Goal: Information Seeking & Learning: Learn about a topic

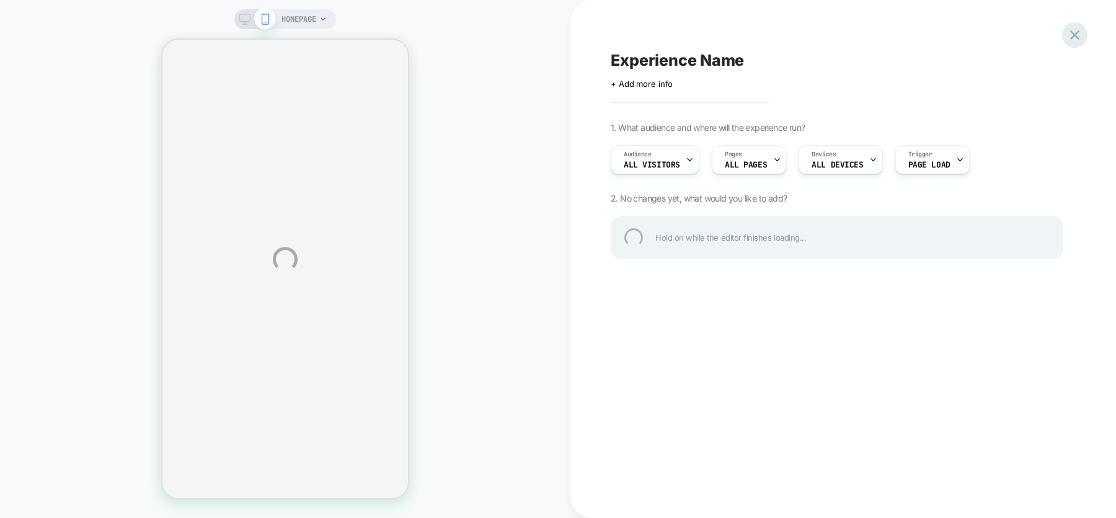
click at [1074, 35] on div at bounding box center [1074, 34] width 25 height 25
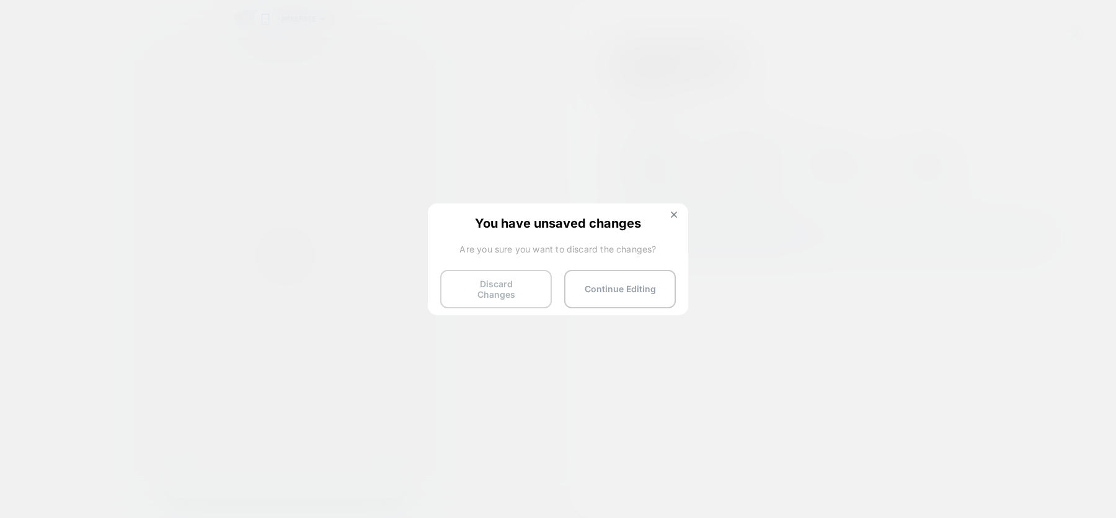
click at [501, 285] on button "Discard Changes" at bounding box center [496, 289] width 112 height 38
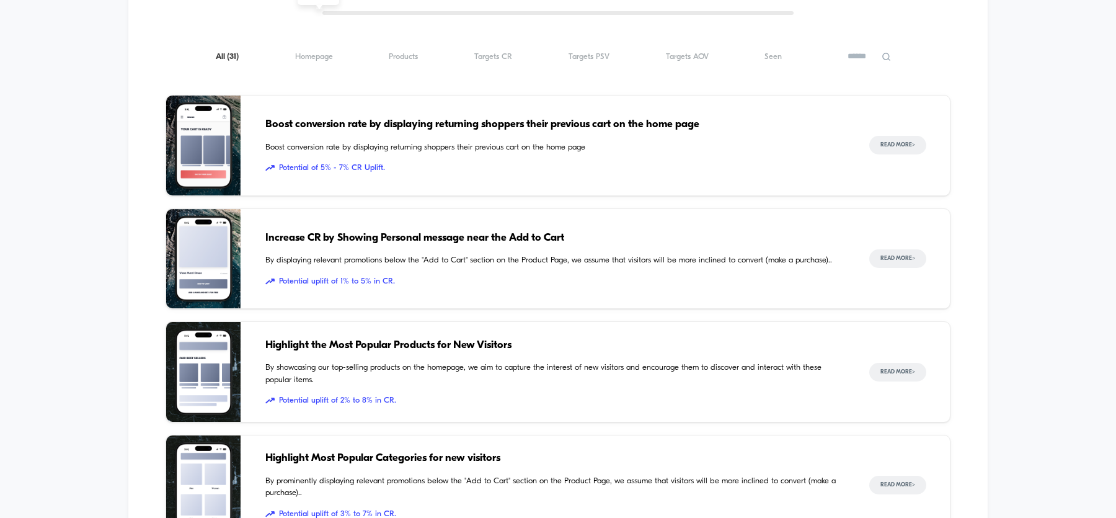
scroll to position [964, 0]
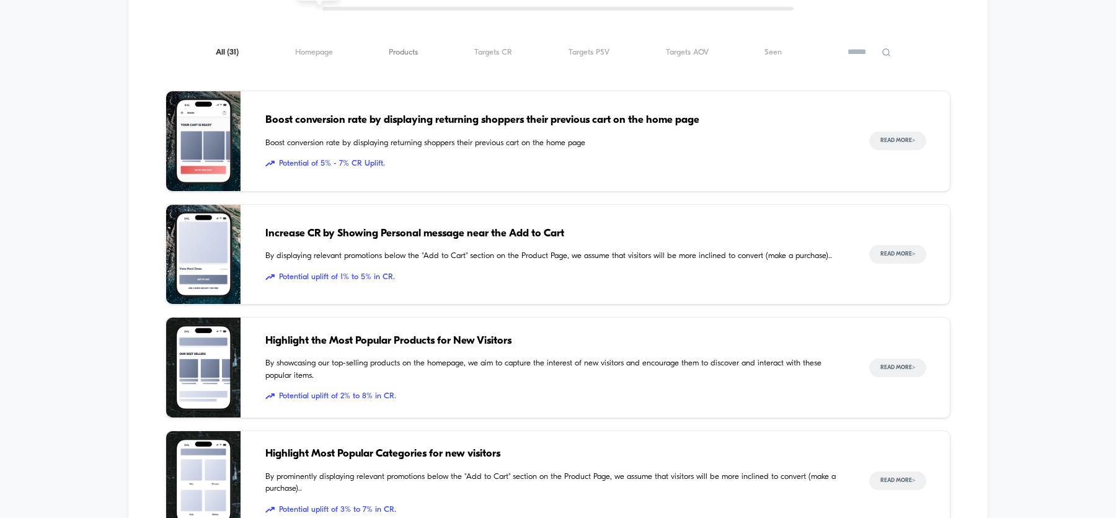
click at [406, 51] on span "Products ( 31 )" at bounding box center [403, 52] width 29 height 9
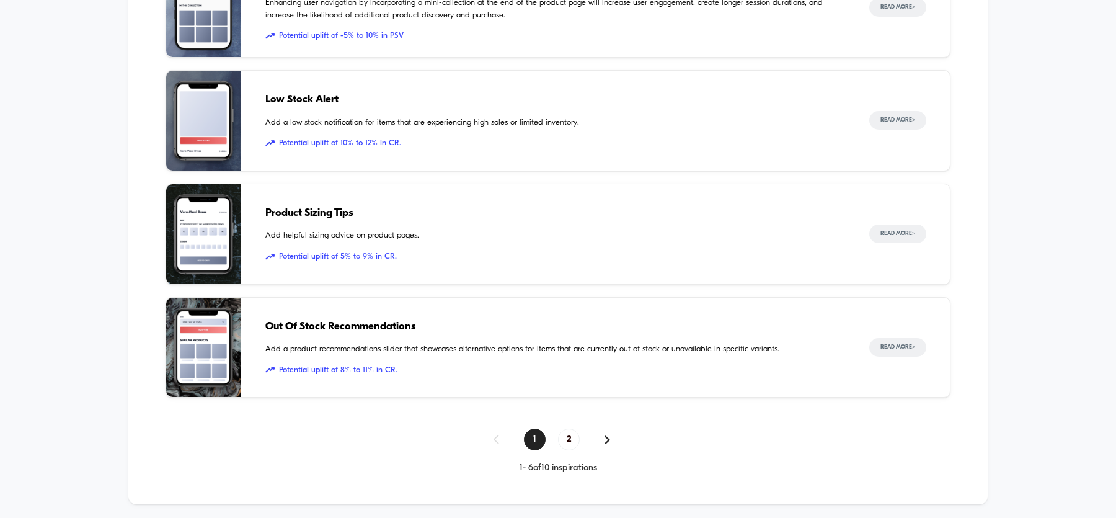
scroll to position [1325, 0]
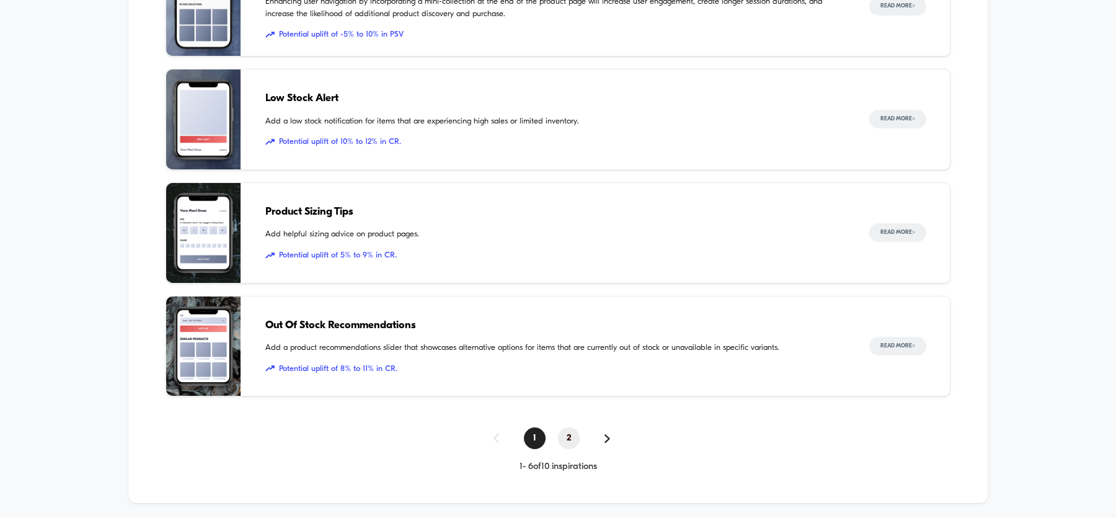
click at [570, 431] on span "2" at bounding box center [569, 438] width 22 height 22
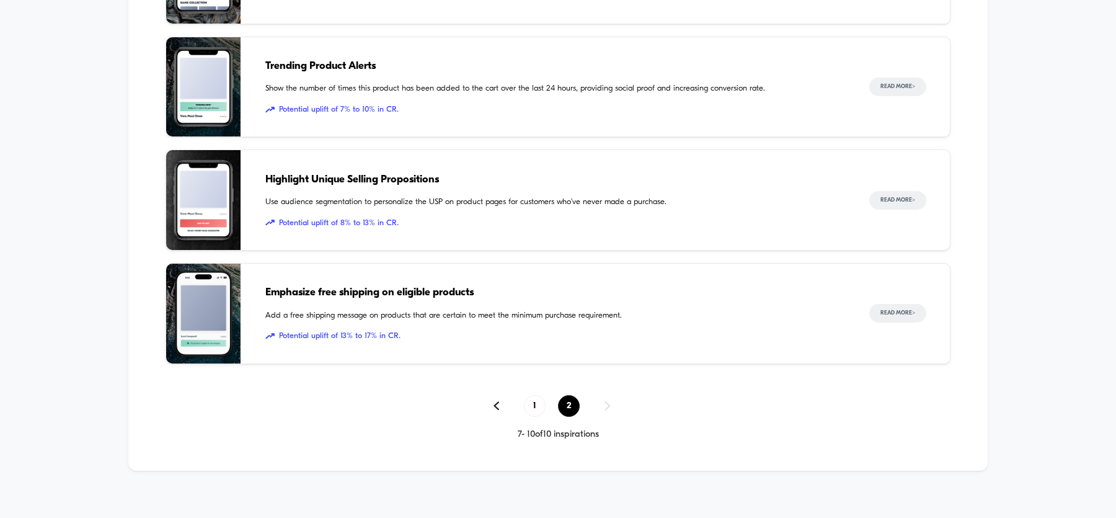
scroll to position [1135, 0]
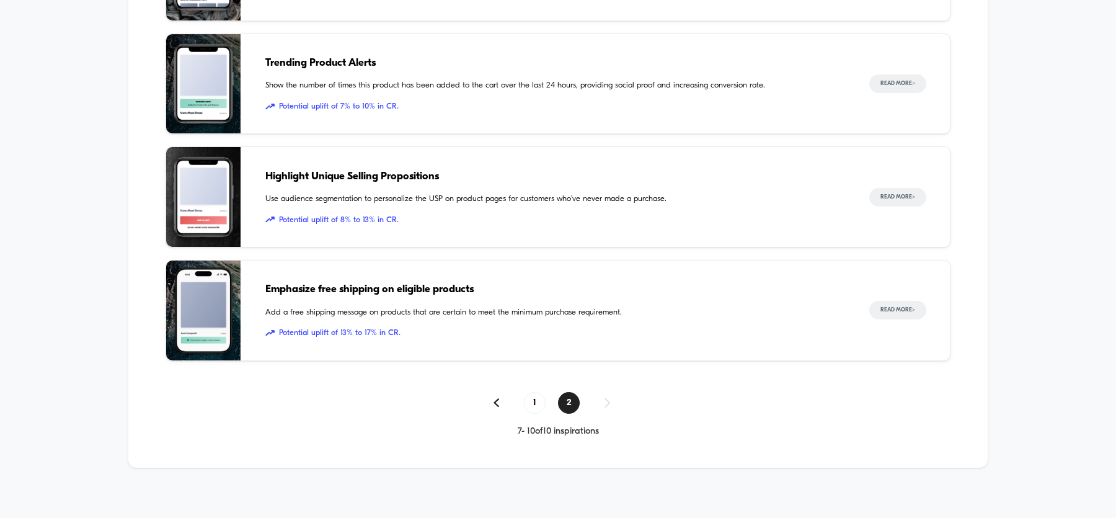
click at [391, 173] on span "Highlight Unique Selling Propositions" at bounding box center [554, 177] width 579 height 16
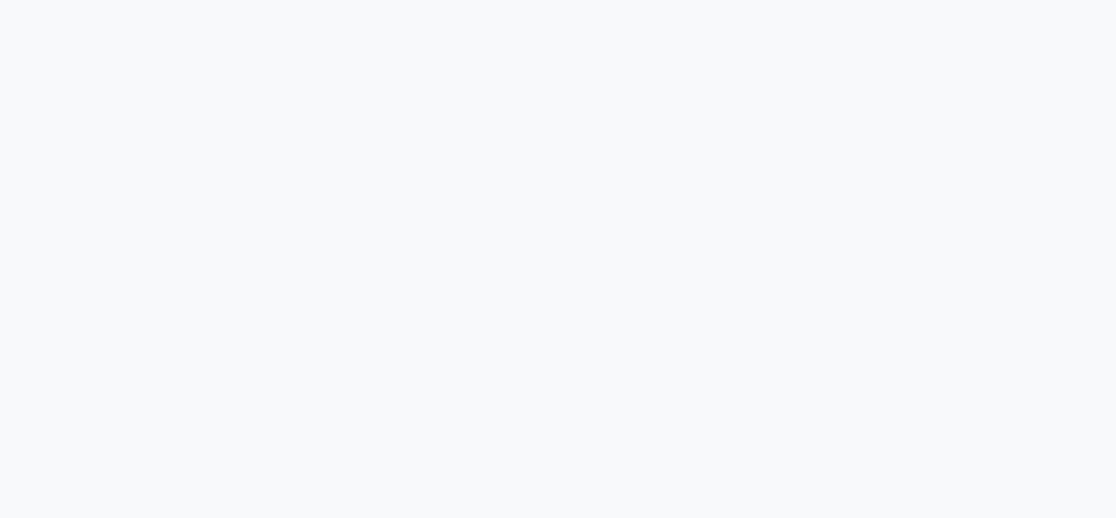
scroll to position [4053, 0]
